Goal: Transaction & Acquisition: Download file/media

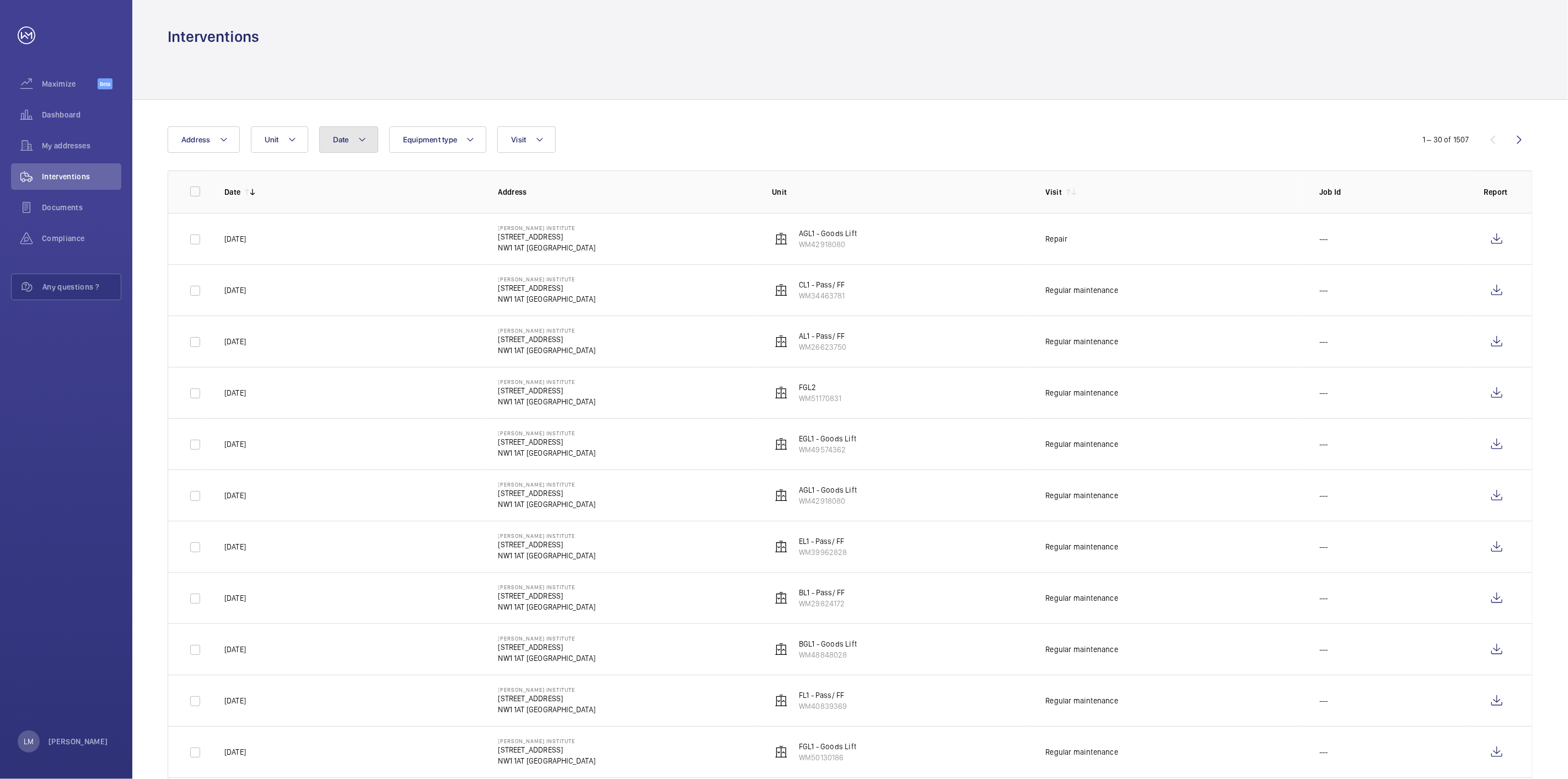
click at [348, 138] on span "Date" at bounding box center [340, 139] width 16 height 8
click at [349, 219] on mat-icon at bounding box center [347, 219] width 13 height 13
click at [354, 259] on span "1" at bounding box center [360, 267] width 22 height 22
type input "[DATE]"
click at [405, 337] on span "31" at bounding box center [408, 363] width 22 height 22
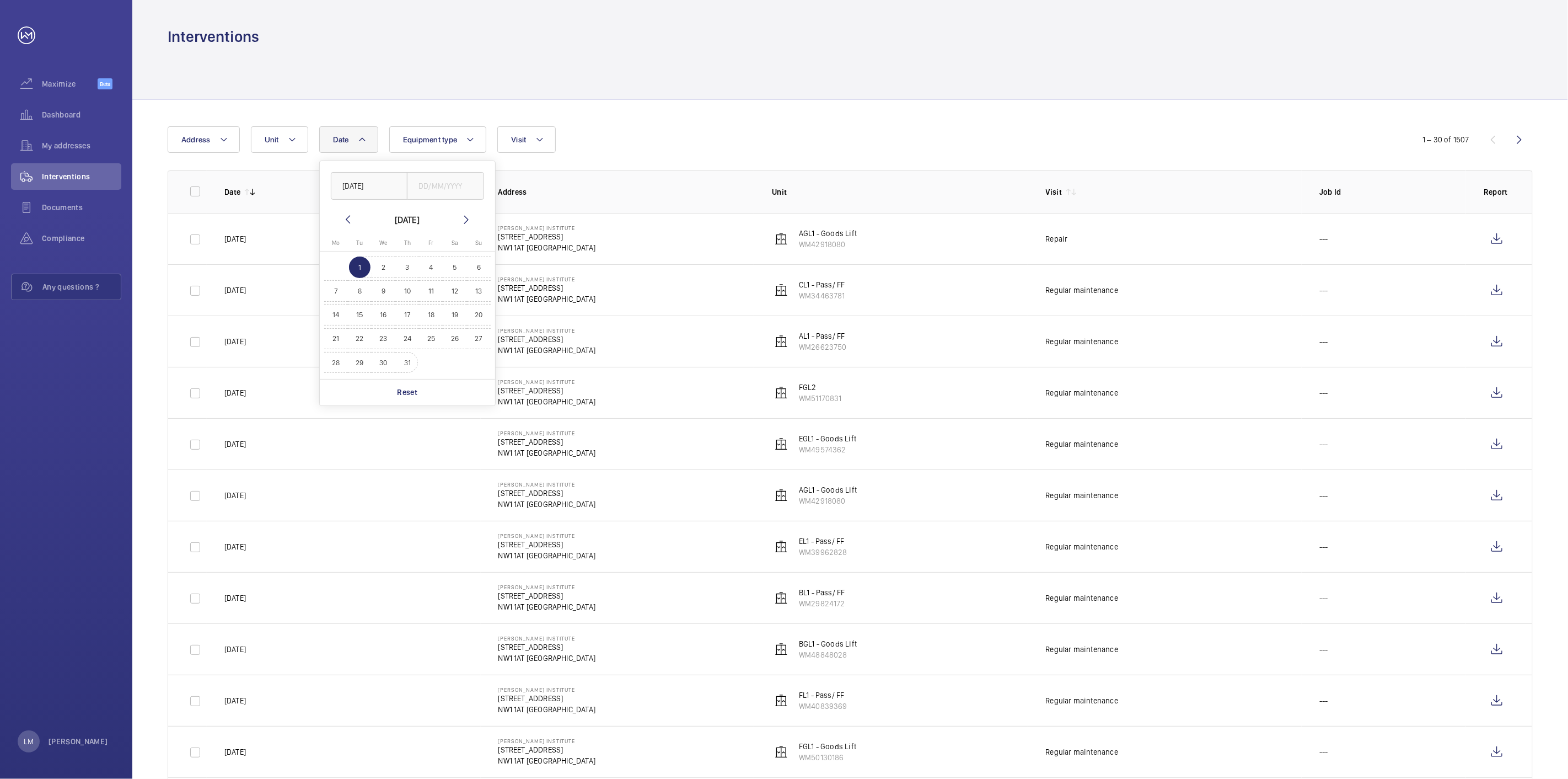
type input "[DATE]"
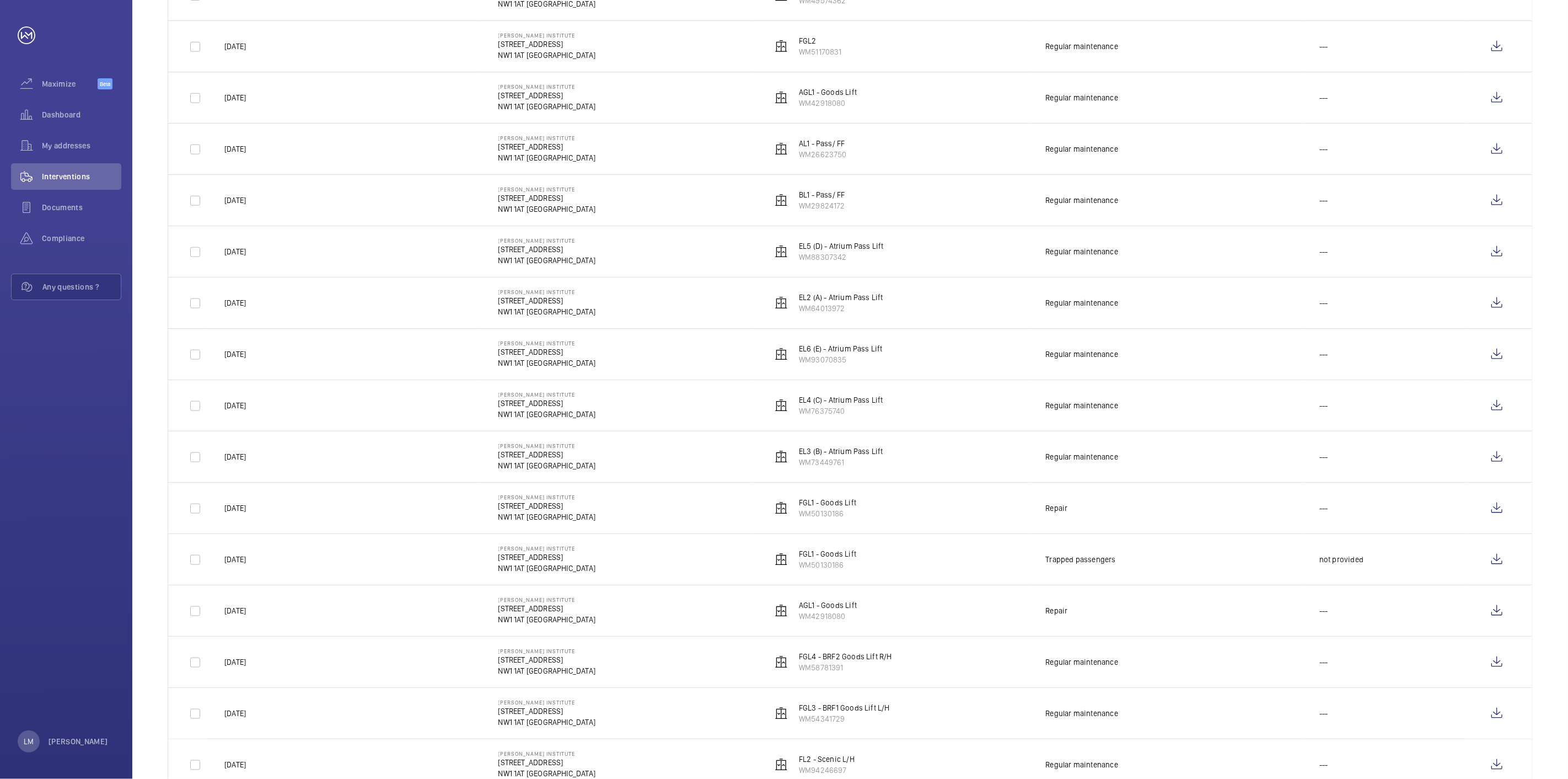
scroll to position [1005, 0]
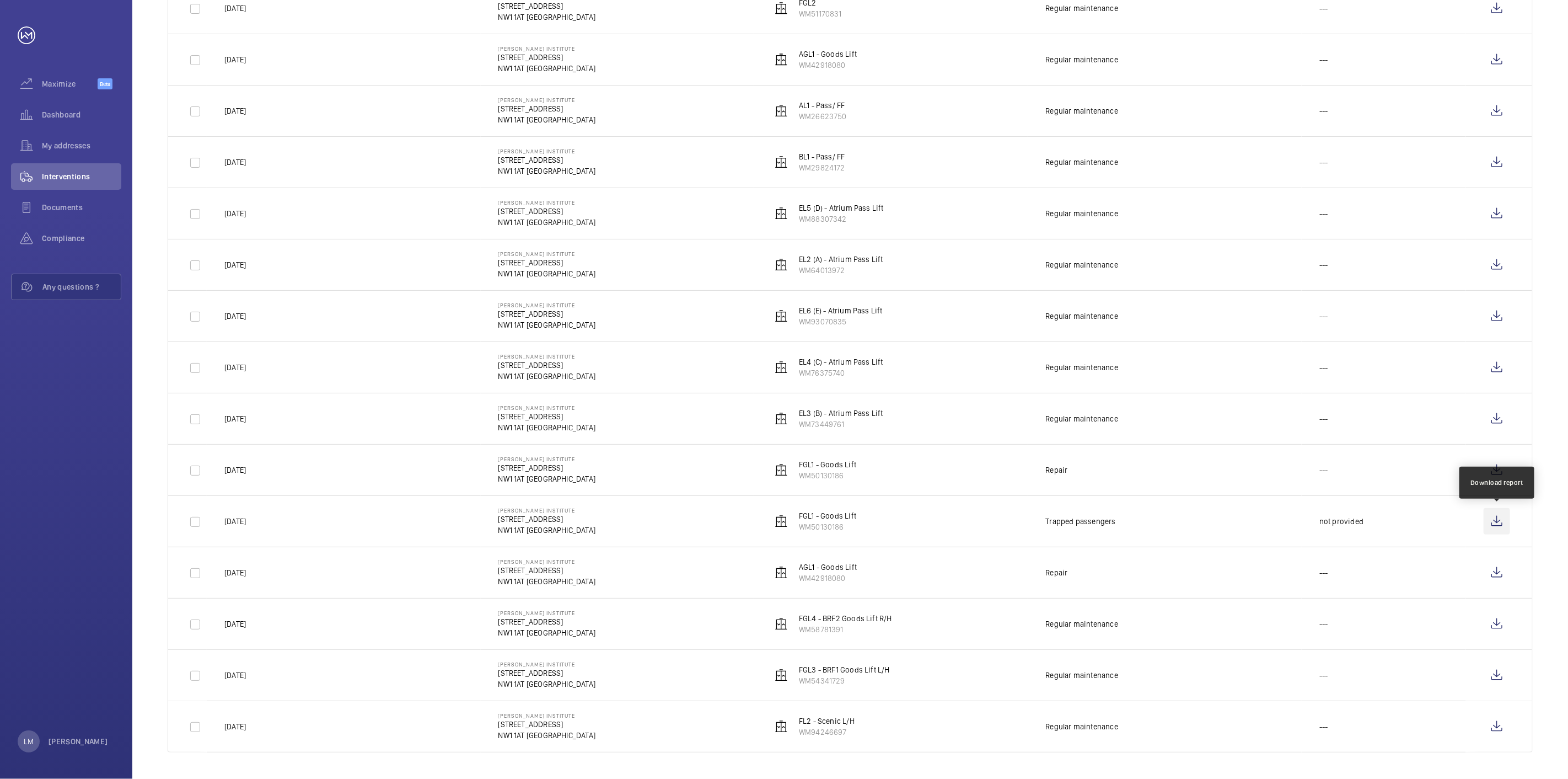
click at [784, 337] on wm-front-icon-button at bounding box center [1497, 521] width 26 height 26
click at [784, 337] on wm-front-icon-button at bounding box center [1497, 469] width 26 height 26
